Goal: Information Seeking & Learning: Learn about a topic

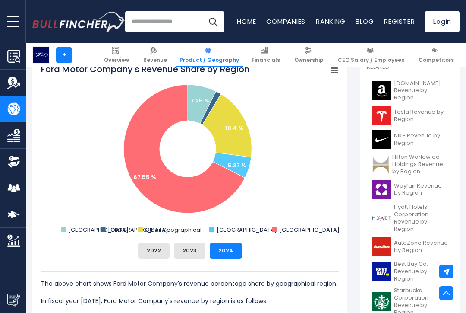
click at [158, 243] on button "2022" at bounding box center [154, 251] width 32 height 16
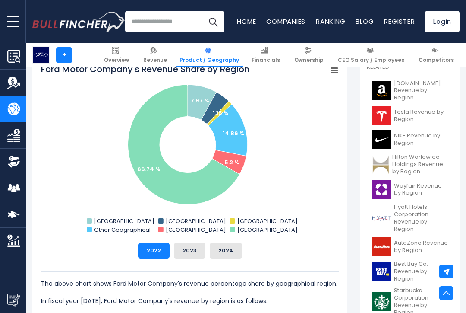
click at [196, 248] on button "2023" at bounding box center [190, 251] width 32 height 16
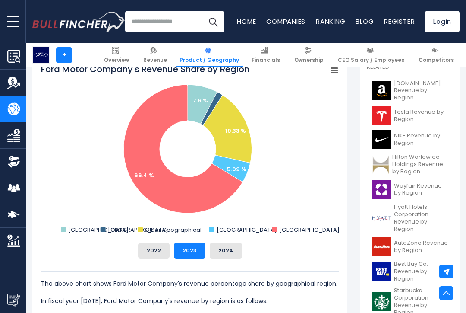
click at [149, 253] on button "2022" at bounding box center [154, 251] width 32 height 16
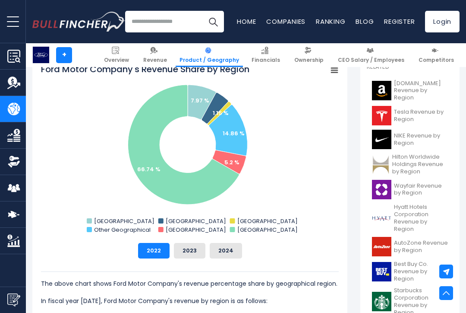
click at [190, 247] on button "2023" at bounding box center [190, 251] width 32 height 16
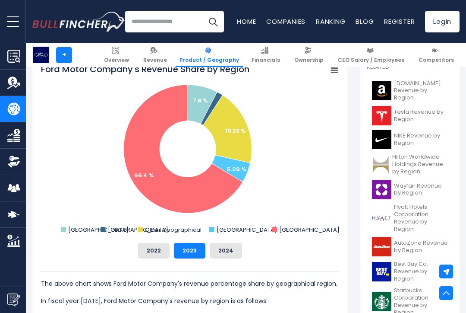
click at [157, 250] on button "2022" at bounding box center [154, 251] width 32 height 16
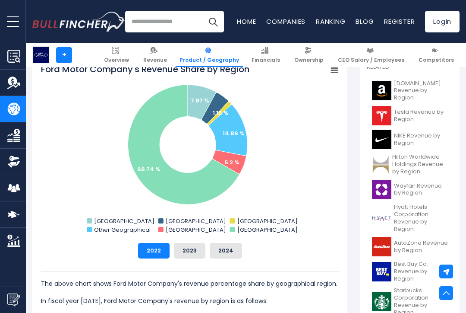
click at [190, 246] on button "2023" at bounding box center [190, 251] width 32 height 16
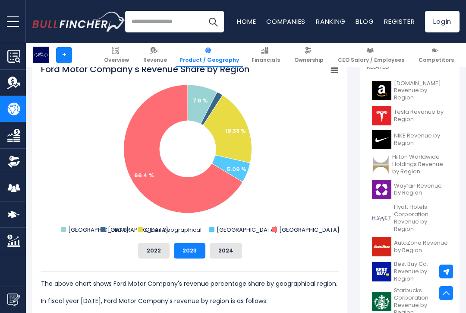
click at [161, 252] on button "2022" at bounding box center [154, 251] width 32 height 16
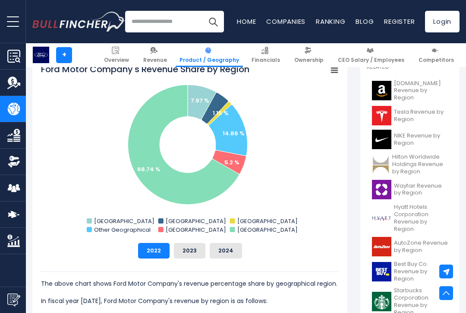
click at [202, 247] on button "2023" at bounding box center [190, 251] width 32 height 16
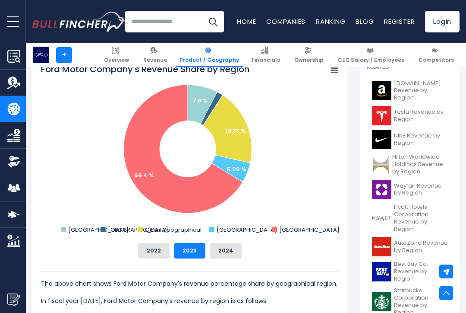
click at [231, 253] on button "2024" at bounding box center [226, 251] width 32 height 16
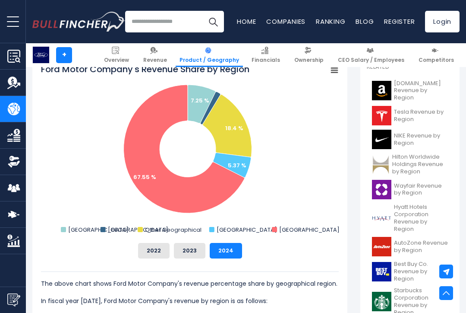
click at [196, 248] on button "2023" at bounding box center [190, 251] width 32 height 16
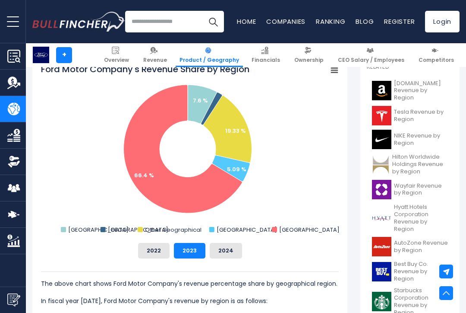
click at [228, 252] on button "2024" at bounding box center [226, 251] width 32 height 16
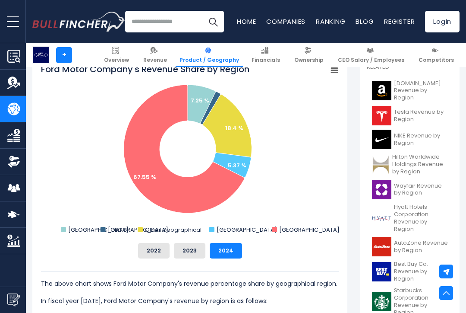
click at [200, 247] on button "2023" at bounding box center [190, 251] width 32 height 16
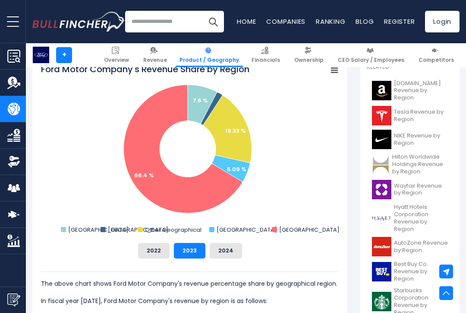
click at [226, 253] on button "2024" at bounding box center [226, 251] width 32 height 16
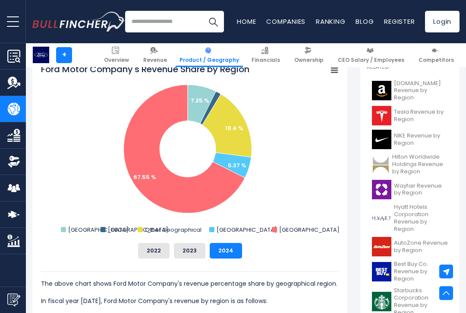
click at [198, 248] on button "2023" at bounding box center [190, 251] width 32 height 16
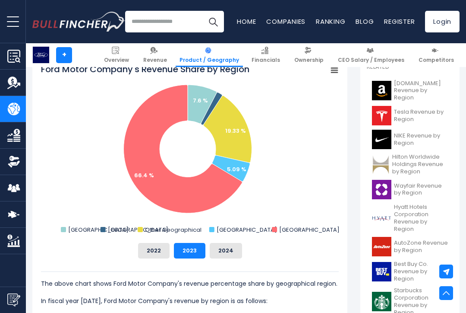
click at [231, 254] on button "2024" at bounding box center [226, 251] width 32 height 16
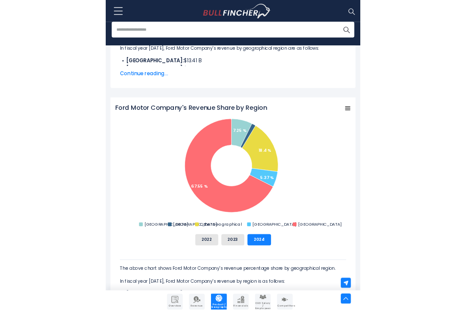
scroll to position [266, 0]
